Goal: Task Accomplishment & Management: Complete application form

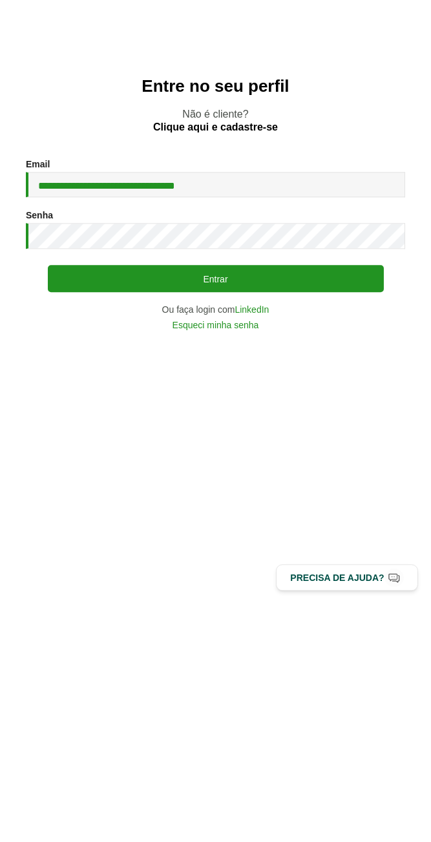
type input "**********"
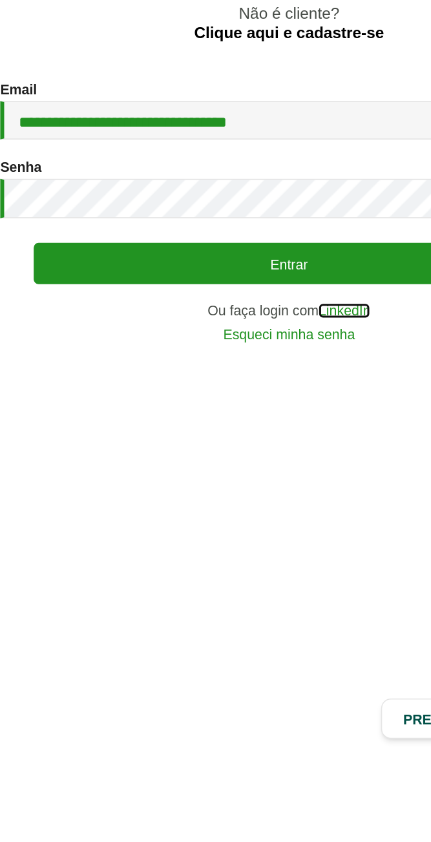
click at [259, 552] on link "LinkedIn" at bounding box center [252, 547] width 34 height 9
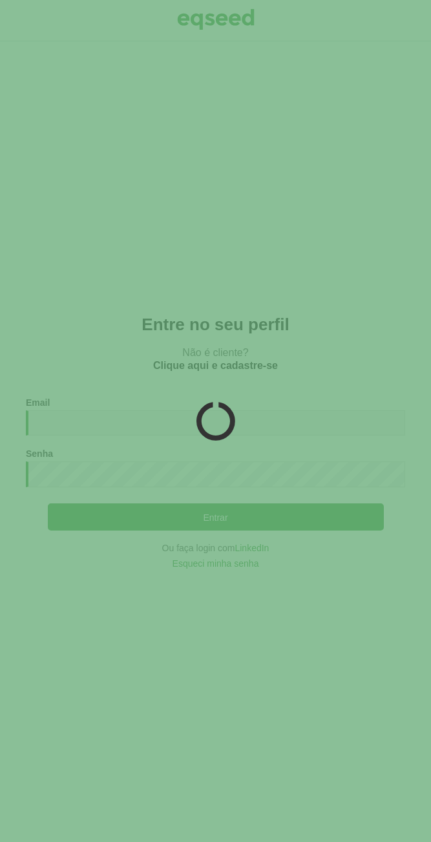
scroll to position [79, 0]
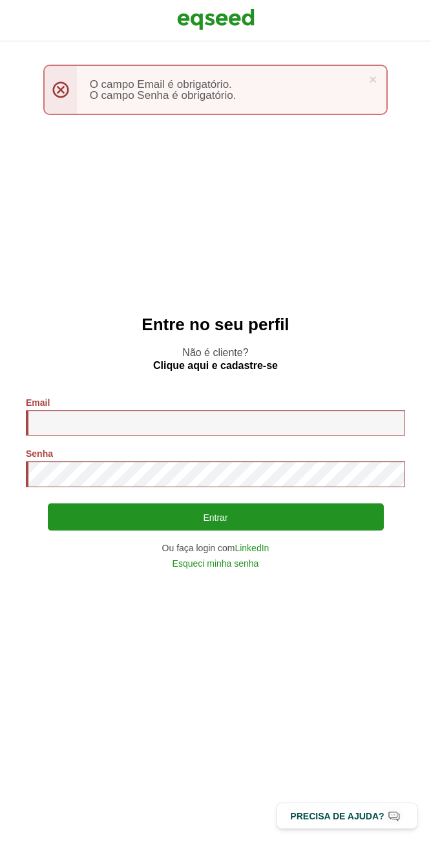
click at [54, 98] on div "× Menssagem de erro O campo Email é obrigatório. O [GEOGRAPHIC_DATA] é obrigató…" at bounding box center [215, 90] width 345 height 50
